Goal: Task Accomplishment & Management: Use online tool/utility

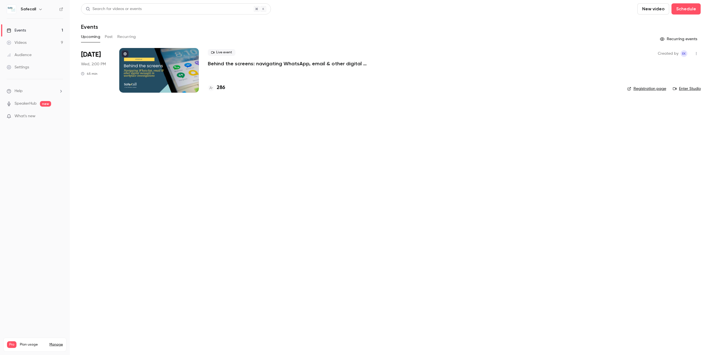
click at [166, 71] on div at bounding box center [159, 70] width 80 height 45
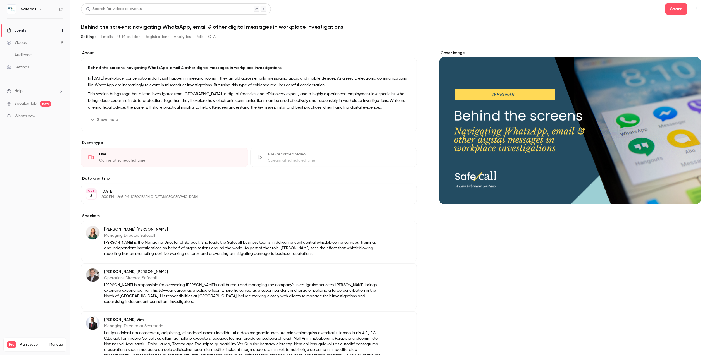
click at [156, 37] on button "Registrations" at bounding box center [156, 36] width 25 height 9
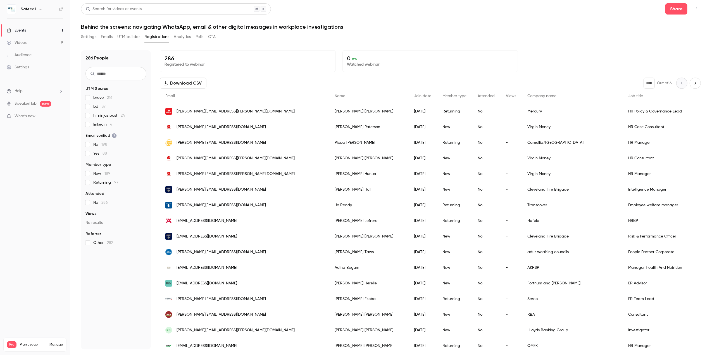
click at [132, 35] on button "UTM builder" at bounding box center [128, 36] width 23 height 9
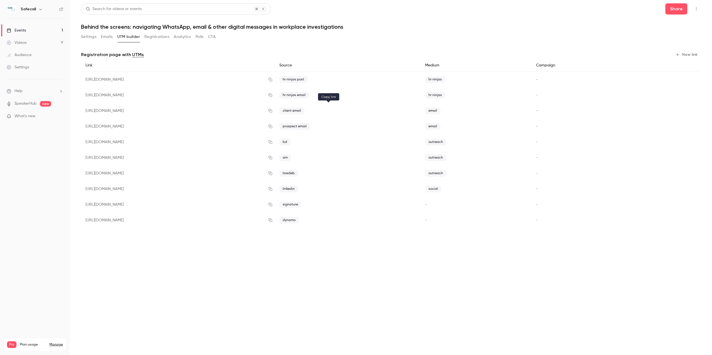
click at [273, 110] on icon "button" at bounding box center [270, 111] width 4 height 4
click at [272, 126] on icon "button" at bounding box center [271, 127] width 4 height 4
